Goal: Find specific page/section: Find specific page/section

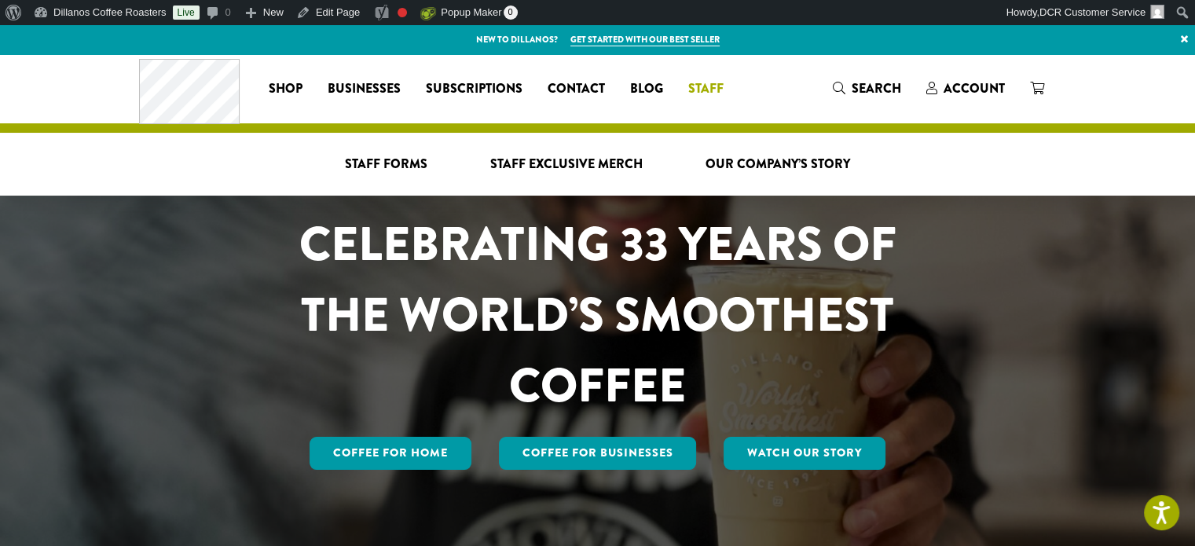
click at [701, 87] on span "Staff" at bounding box center [705, 89] width 35 height 20
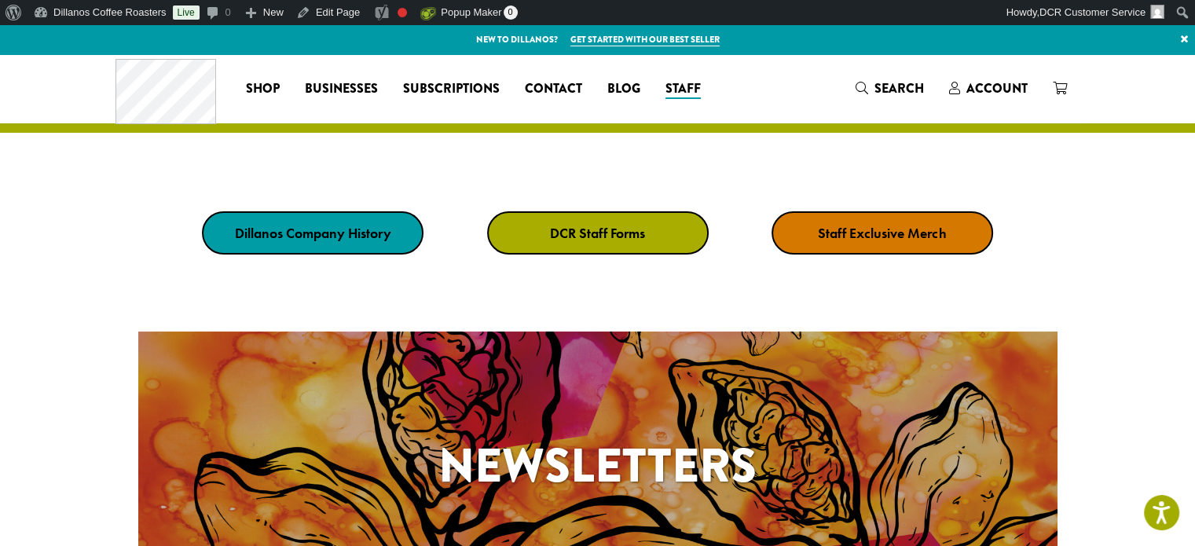
click at [590, 234] on strong "DCR Staff Forms" at bounding box center [597, 233] width 95 height 18
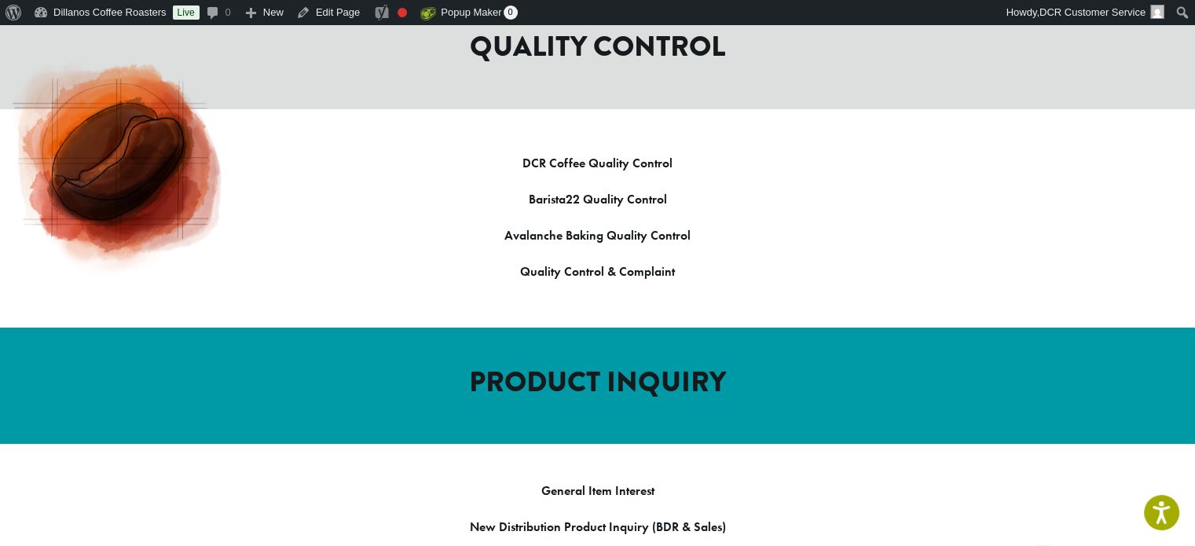
scroll to position [1257, 0]
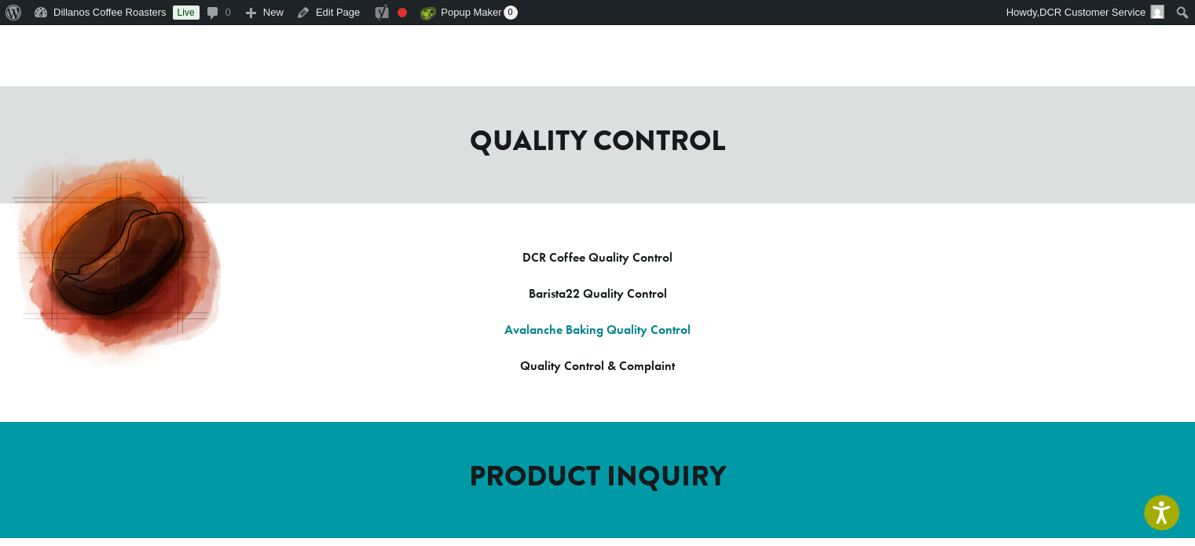
click at [606, 321] on link "Avalanche Baking Quality Control" at bounding box center [597, 329] width 186 height 16
